Goal: Task Accomplishment & Management: Complete application form

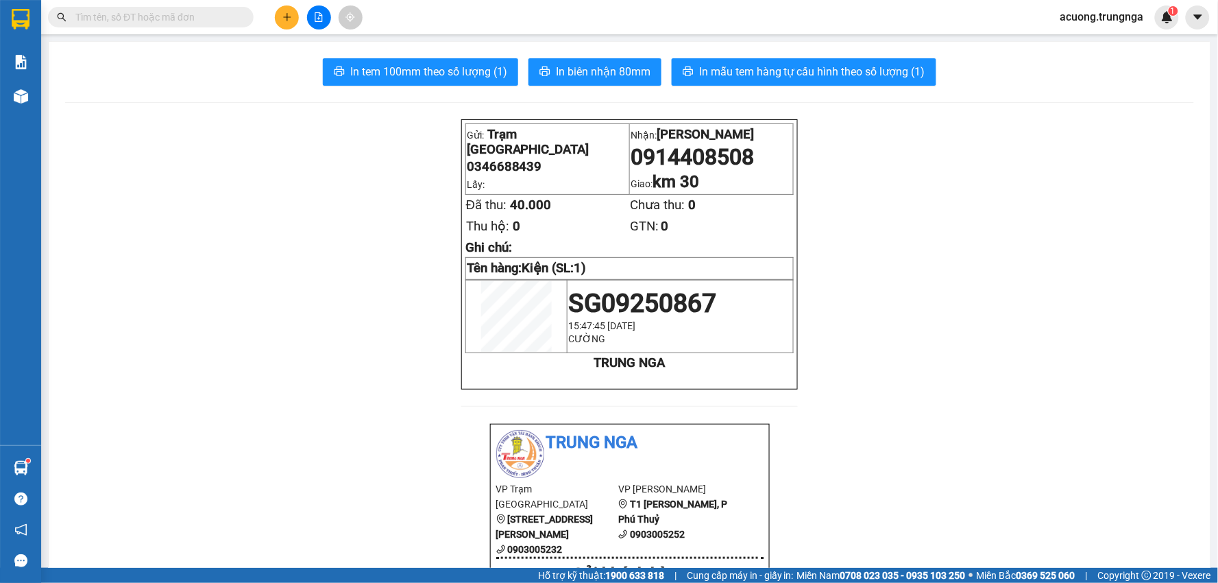
click at [293, 19] on button at bounding box center [287, 17] width 24 height 24
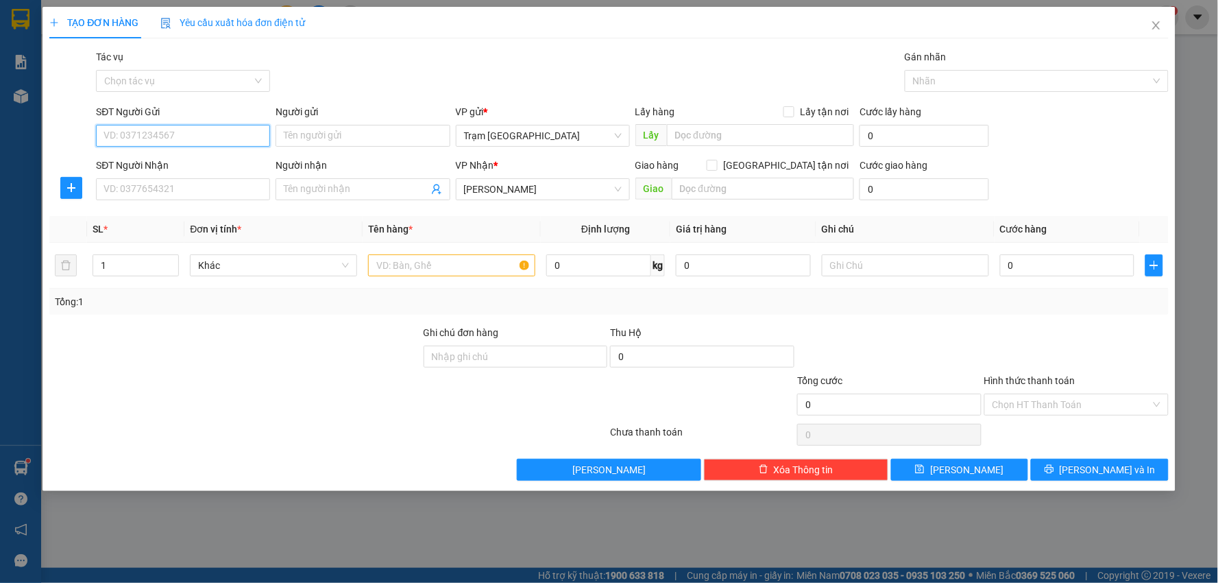
click at [196, 138] on input "SĐT Người Gửi" at bounding box center [183, 136] width 174 height 22
type input "0977222888"
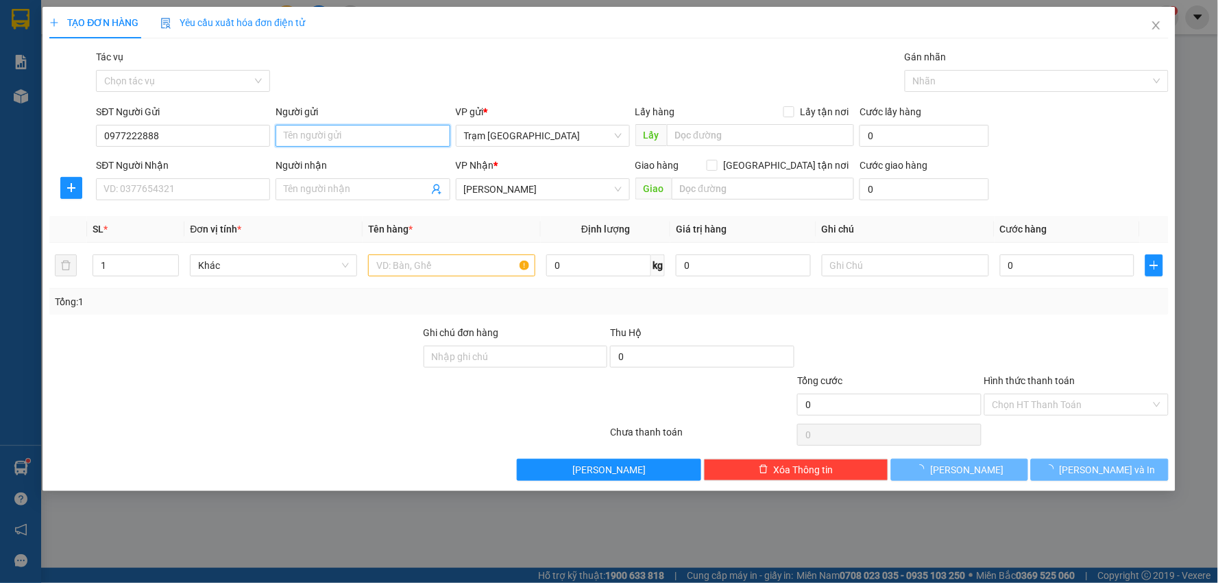
type input "Nguyên"
type input "30.000"
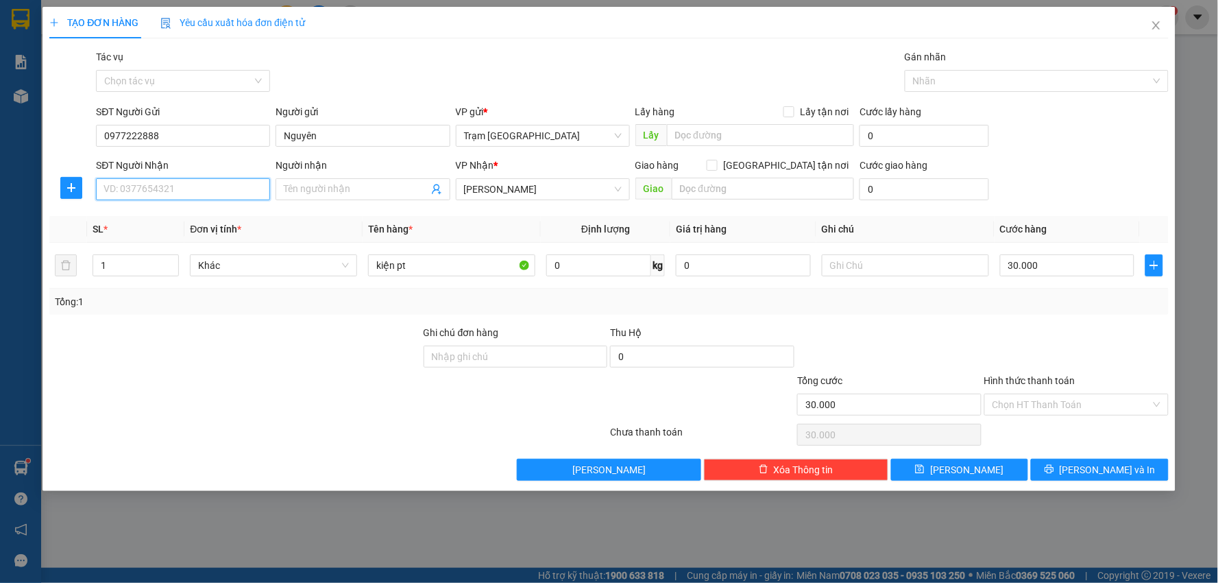
click at [209, 190] on input "SĐT Người Nhận" at bounding box center [183, 189] width 174 height 22
type input "0913837692"
type input "Garage [PERSON_NAME]"
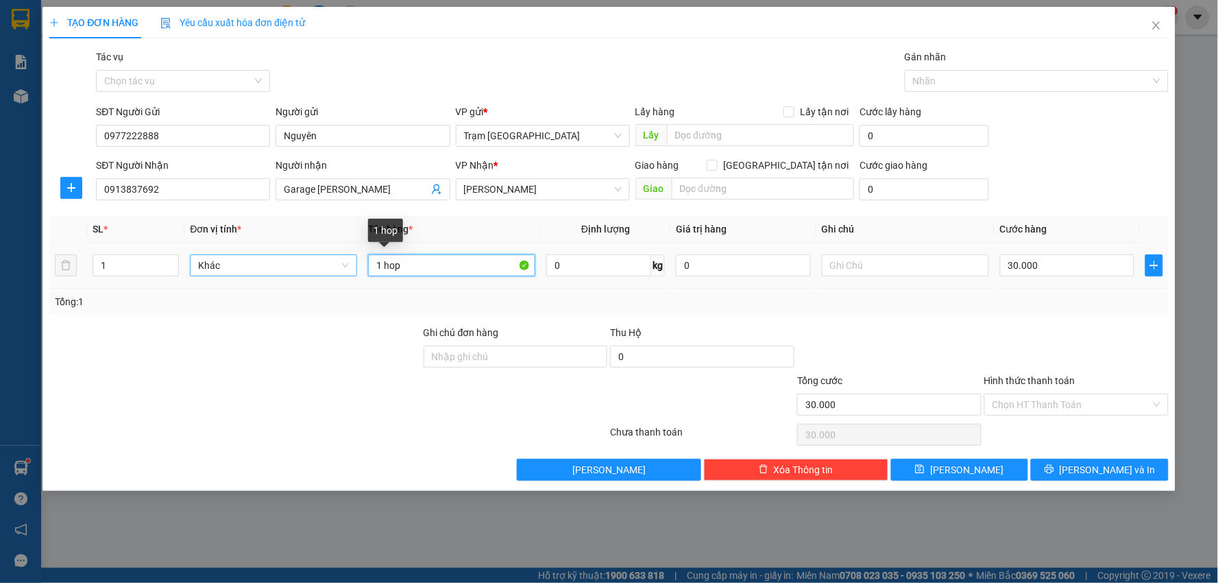
drag, startPoint x: 447, startPoint y: 264, endPoint x: 227, endPoint y: 264, distance: 220.1
click at [227, 264] on tr "1 Khác 1 hop 0 kg 0 30.000" at bounding box center [609, 266] width 1120 height 46
type input "kiện (nhỏ)"
type input "1"
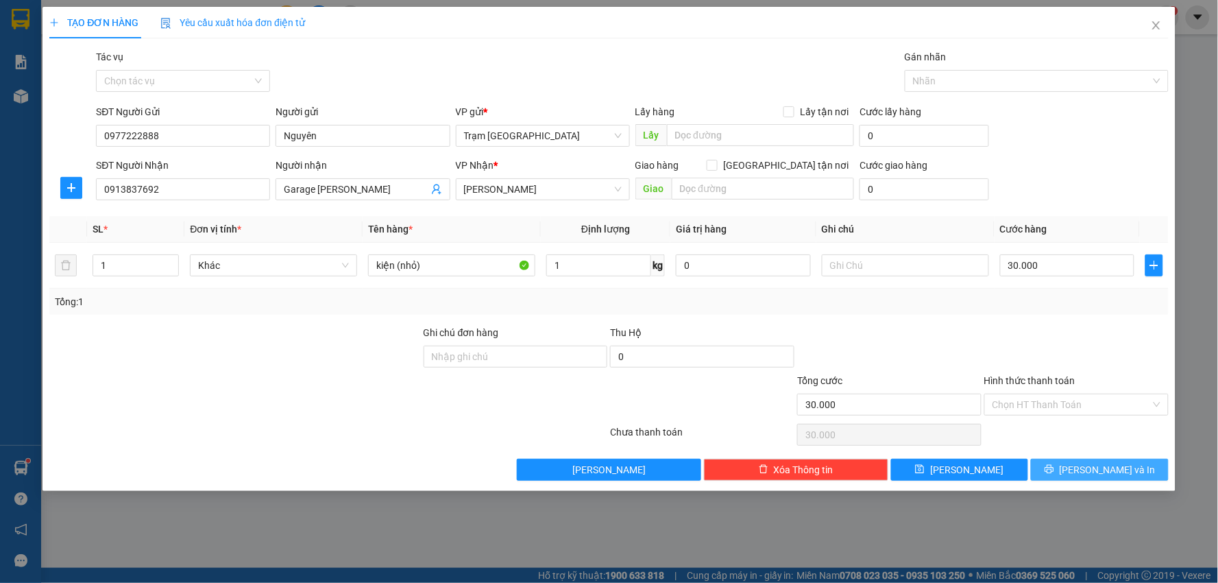
click at [1092, 468] on span "[PERSON_NAME] và In" at bounding box center [1108, 469] width 96 height 15
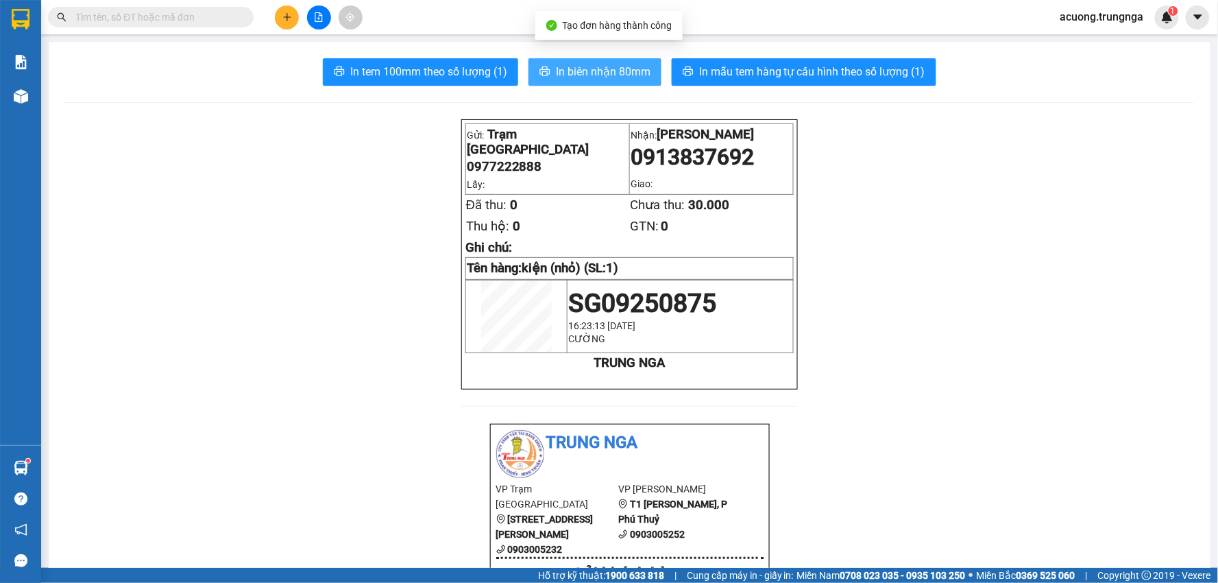
click at [579, 69] on span "In biên nhận 80mm" at bounding box center [603, 71] width 95 height 17
